Goal: Navigation & Orientation: Go to known website

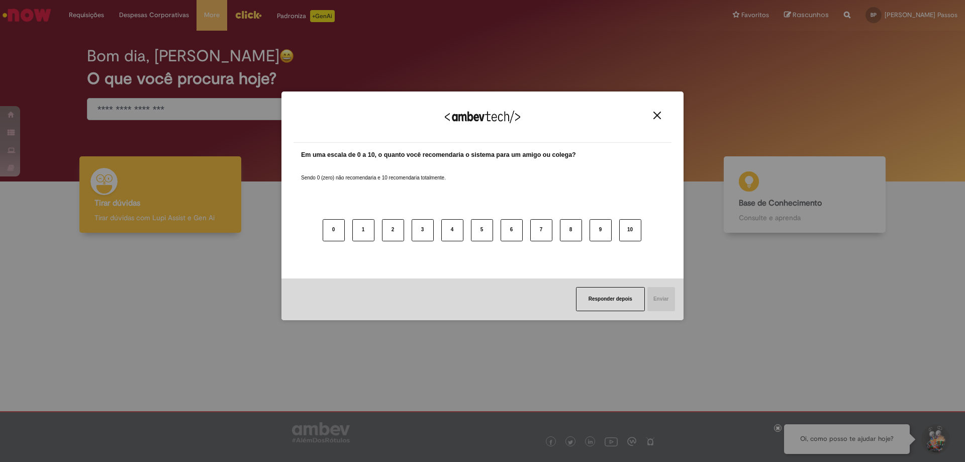
click at [654, 120] on button "Close" at bounding box center [657, 115] width 14 height 9
click at [661, 115] on button "Close" at bounding box center [657, 115] width 14 height 9
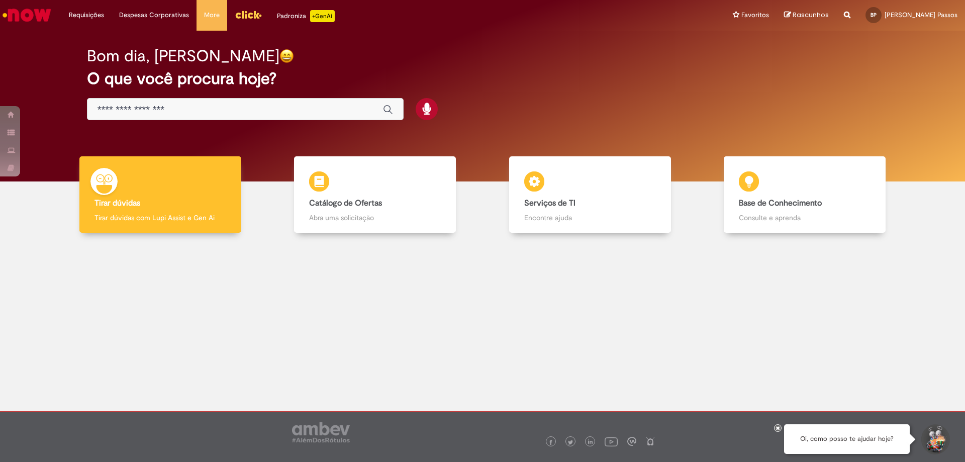
click at [39, 21] on img "Ir para a Homepage" at bounding box center [27, 15] width 52 height 20
